Goal: Navigation & Orientation: Find specific page/section

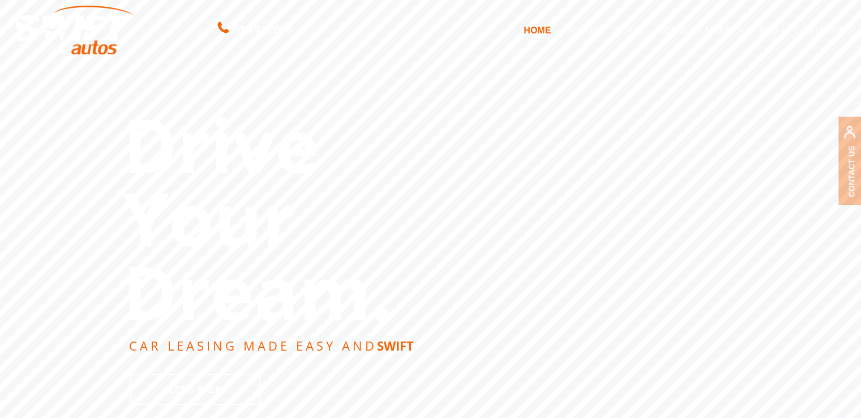
click at [629, 34] on link "DEALS" at bounding box center [627, 30] width 45 height 24
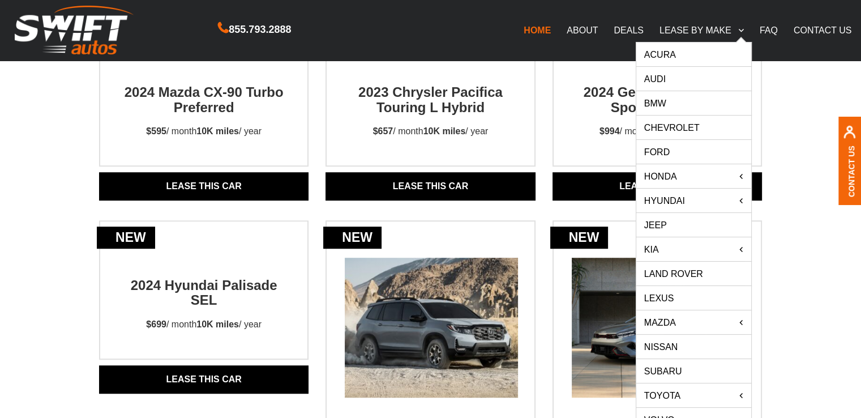
click at [660, 105] on link "BMW" at bounding box center [693, 103] width 115 height 24
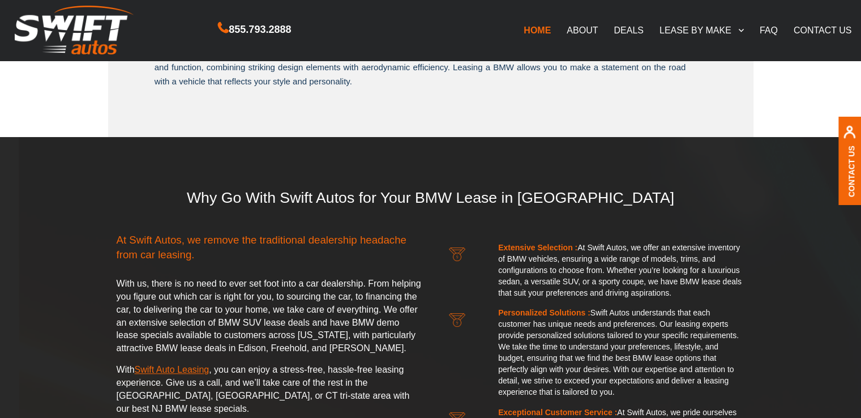
scroll to position [1457, 0]
